Goal: Task Accomplishment & Management: Manage account settings

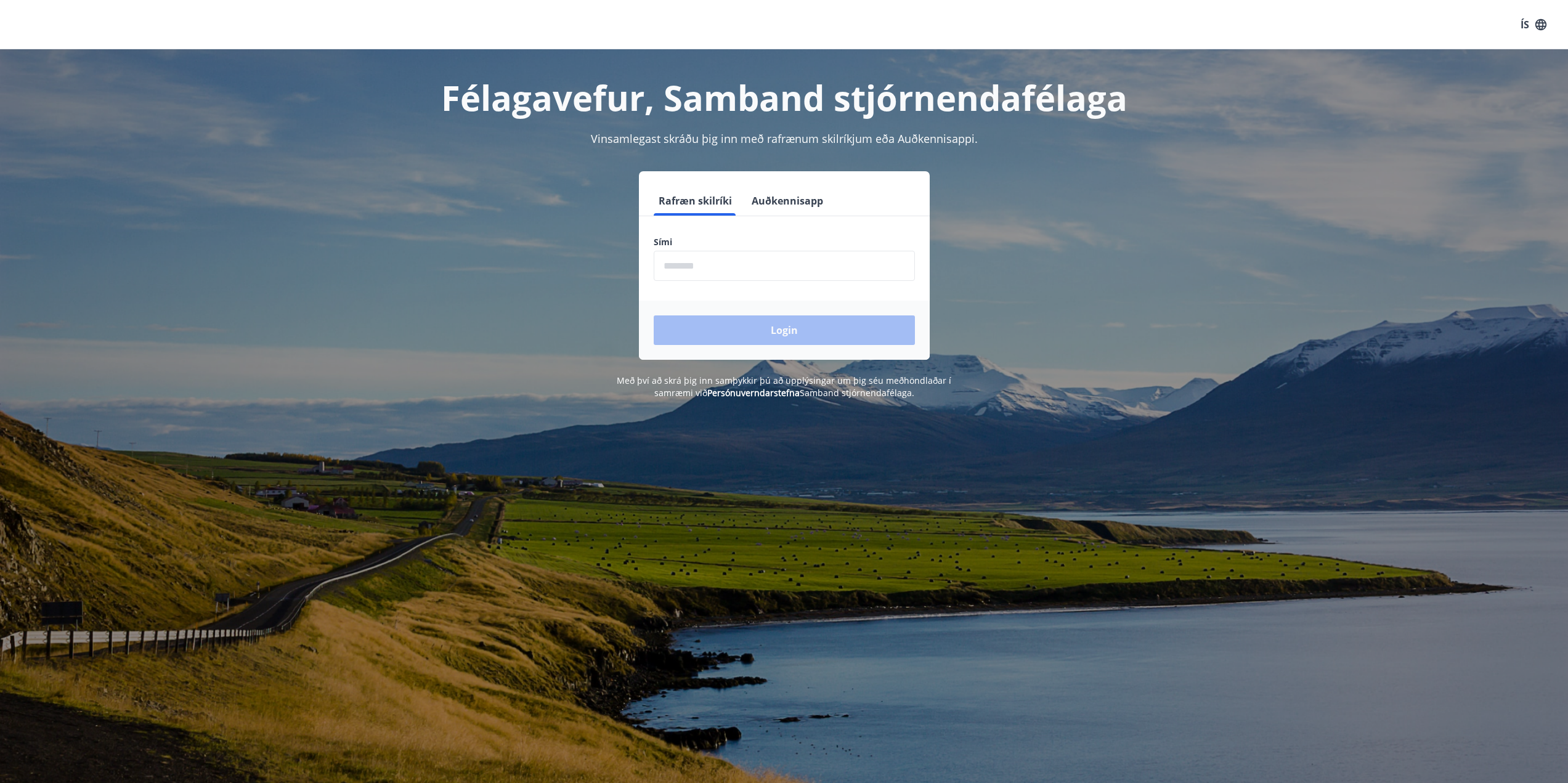
click at [790, 269] on input "phone" at bounding box center [784, 265] width 262 height 30
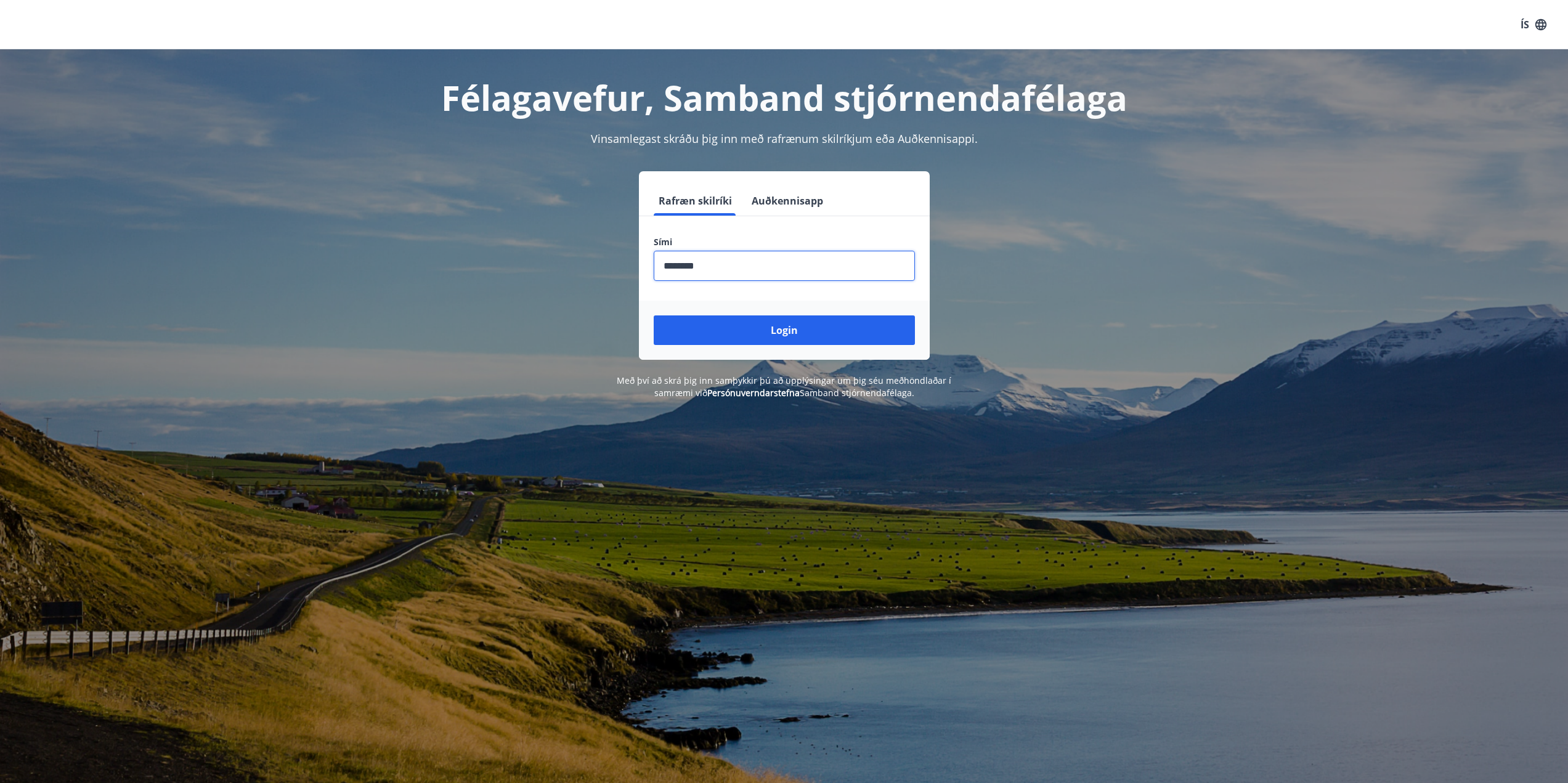
type input "********"
click at [654, 316] on button "Login" at bounding box center [784, 330] width 262 height 29
